Goal: Information Seeking & Learning: Check status

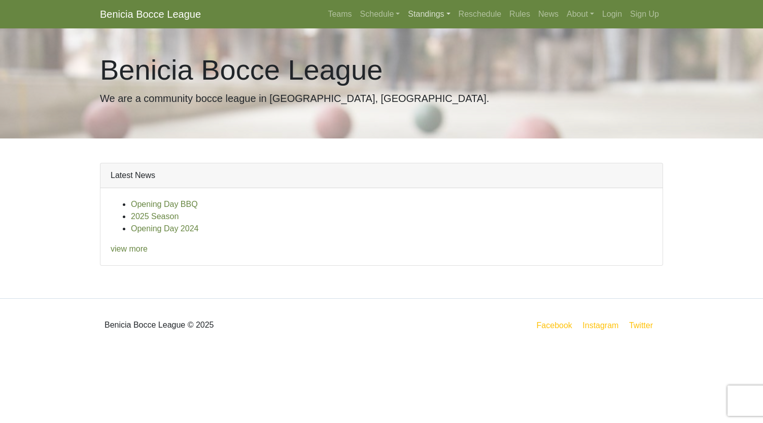
click at [421, 13] on link "Standings" at bounding box center [429, 14] width 50 height 20
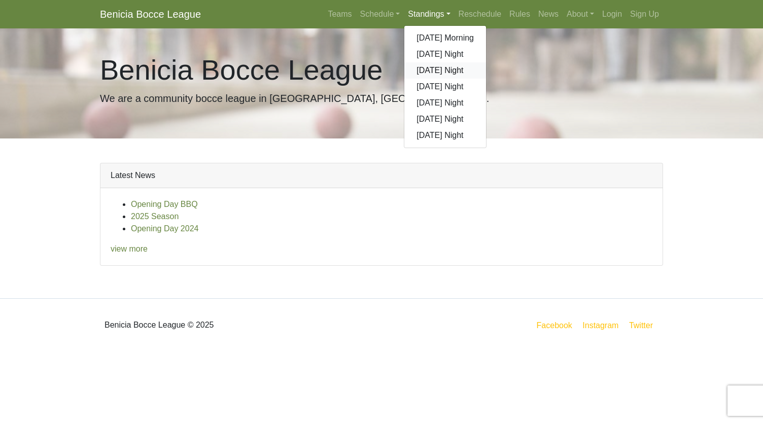
click at [432, 76] on link "[DATE] Night" at bounding box center [445, 70] width 82 height 16
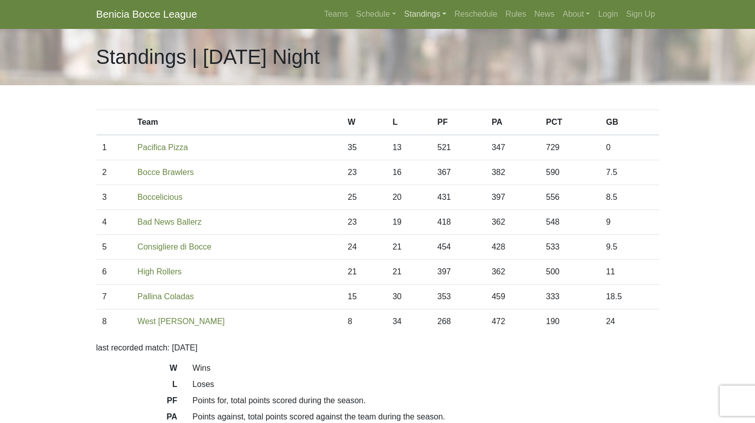
click at [430, 14] on link "Standings" at bounding box center [425, 14] width 50 height 20
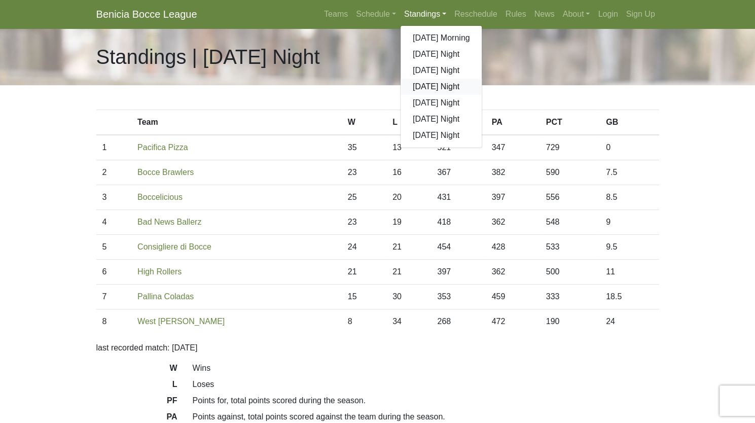
click at [433, 83] on link "[DATE] Night" at bounding box center [442, 87] width 82 height 16
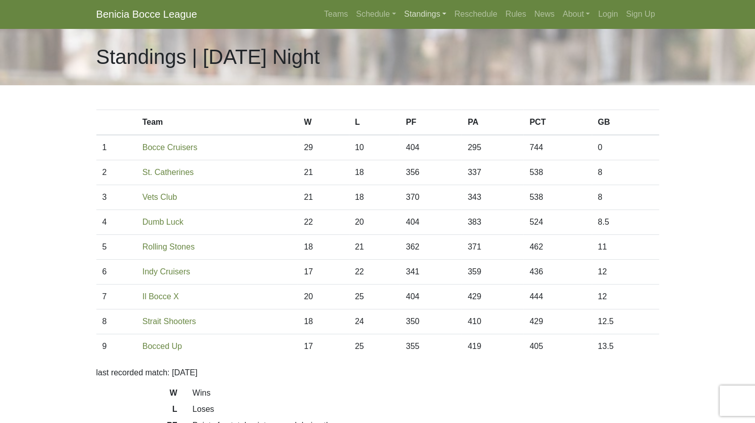
click at [431, 9] on link "Standings" at bounding box center [425, 14] width 50 height 20
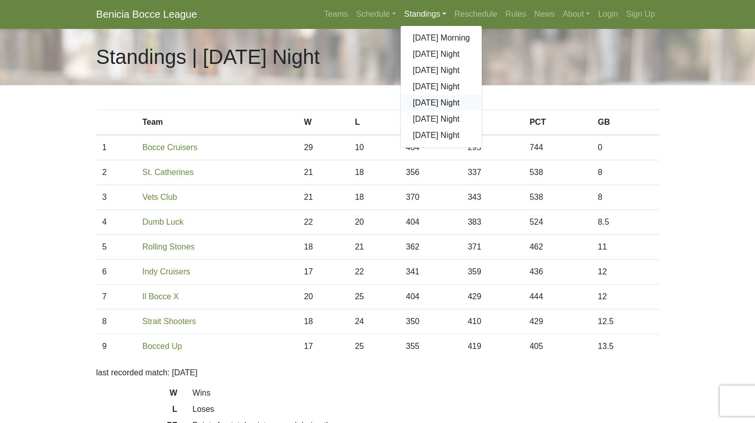
click at [432, 101] on link "[DATE] Night" at bounding box center [442, 103] width 82 height 16
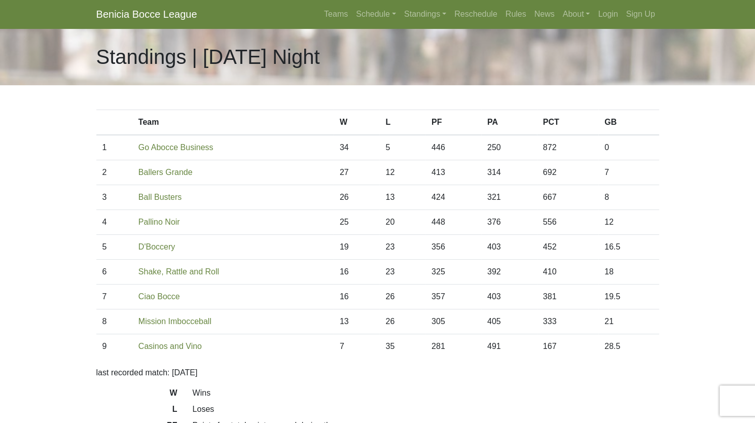
click at [52, 119] on body "Benicia Bocce League Teams Schedule [DATE] Morning [DATE] Night [DATE] Night [D…" at bounding box center [377, 285] width 755 height 570
